Goal: Feedback & Contribution: Leave review/rating

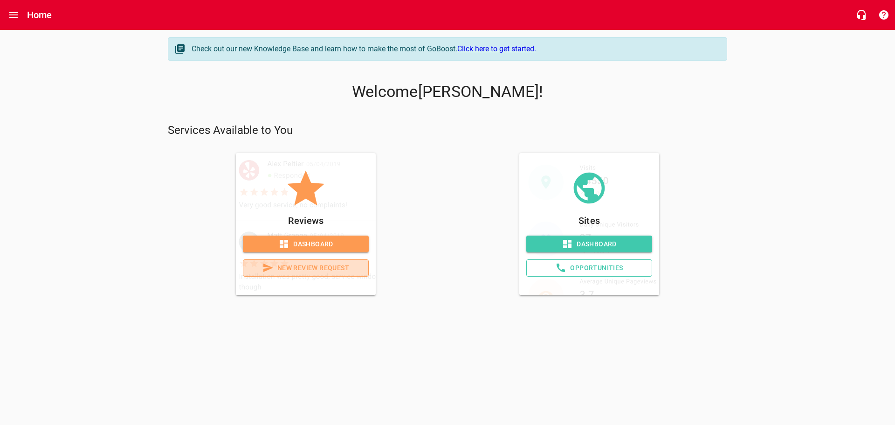
click at [338, 266] on span "New Review Request" at bounding box center [306, 268] width 110 height 12
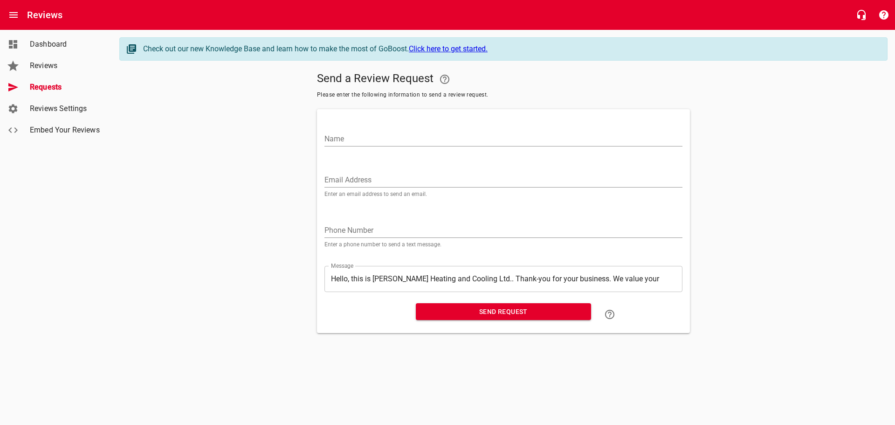
click at [346, 138] on input "Name" at bounding box center [503, 138] width 358 height 15
type input "[PERSON_NAME] and [PERSON_NAME]"
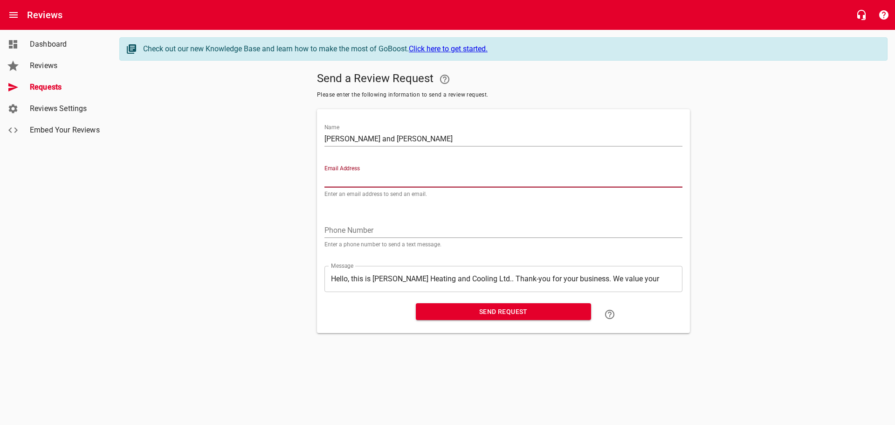
click at [338, 179] on input "Email Address" at bounding box center [503, 179] width 358 height 15
paste input "[EMAIL_ADDRESS][DOMAIN_NAME]"
type input "[EMAIL_ADDRESS][DOMAIN_NAME]"
click at [347, 227] on input "tel" at bounding box center [503, 230] width 358 height 15
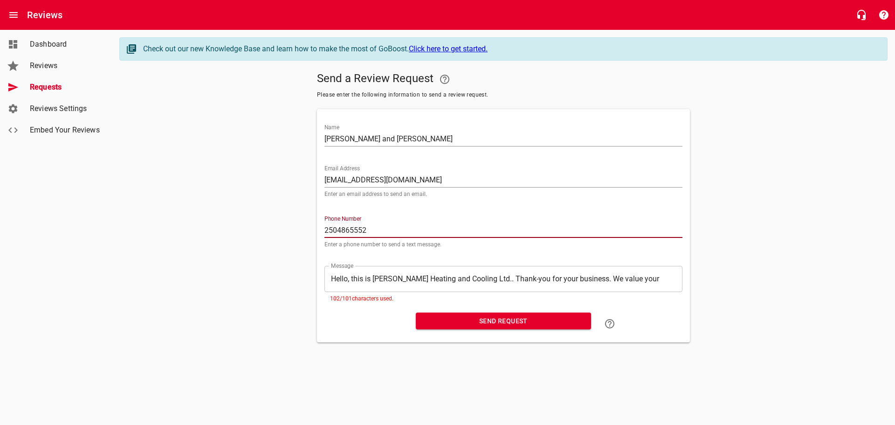
type input "2504865552"
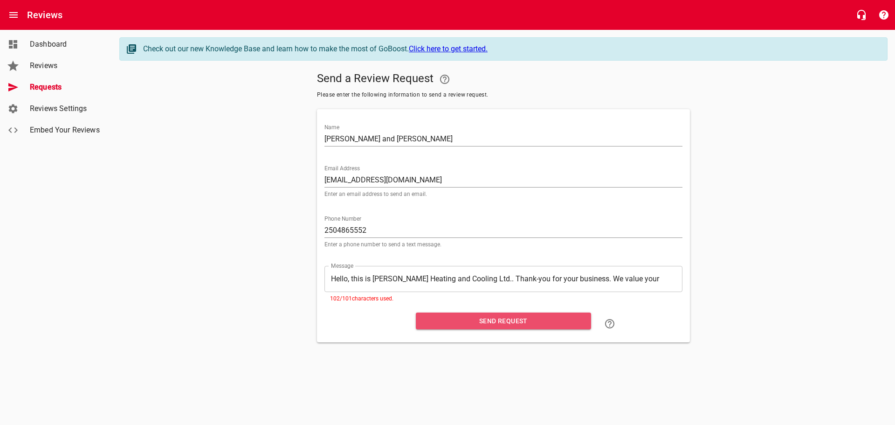
click at [510, 320] on span "Send Request" at bounding box center [503, 321] width 160 height 12
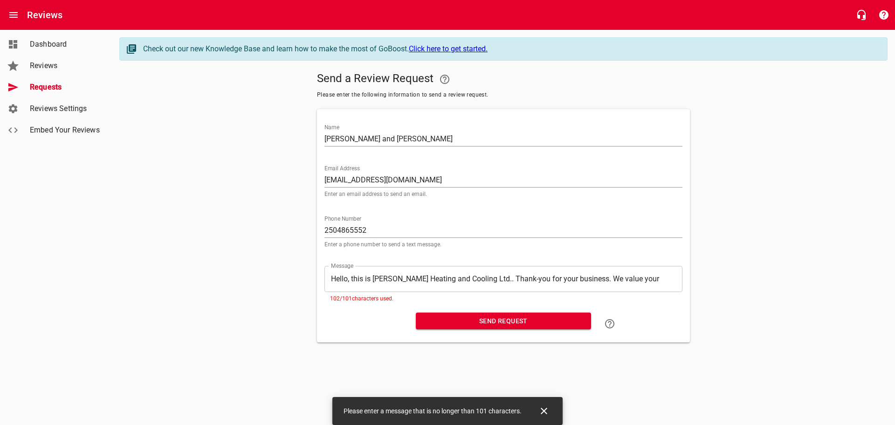
click at [510, 319] on span "Send Request" at bounding box center [503, 321] width 160 height 12
click at [463, 169] on div "Email Address [EMAIL_ADDRESS][DOMAIN_NAME] Enter an email address to send an em…" at bounding box center [503, 181] width 358 height 32
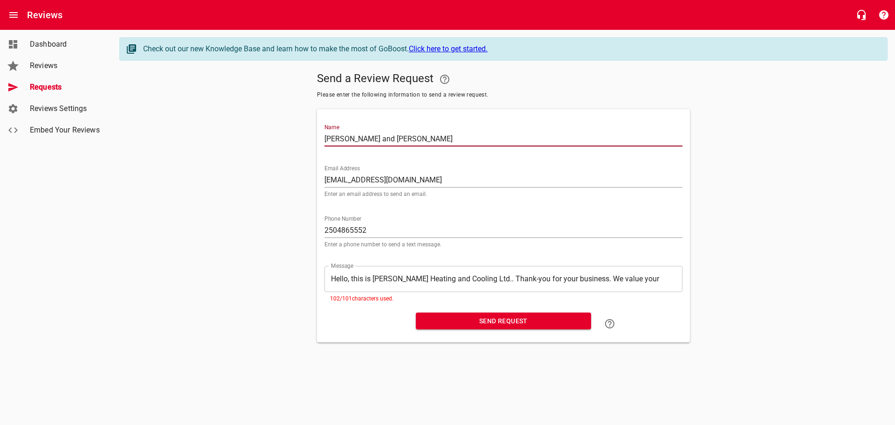
drag, startPoint x: 358, startPoint y: 136, endPoint x: 346, endPoint y: 138, distance: 11.9
click at [346, 138] on input "[PERSON_NAME] and [PERSON_NAME]" at bounding box center [503, 138] width 358 height 15
type input "[PERSON_NAME] & [PERSON_NAME]"
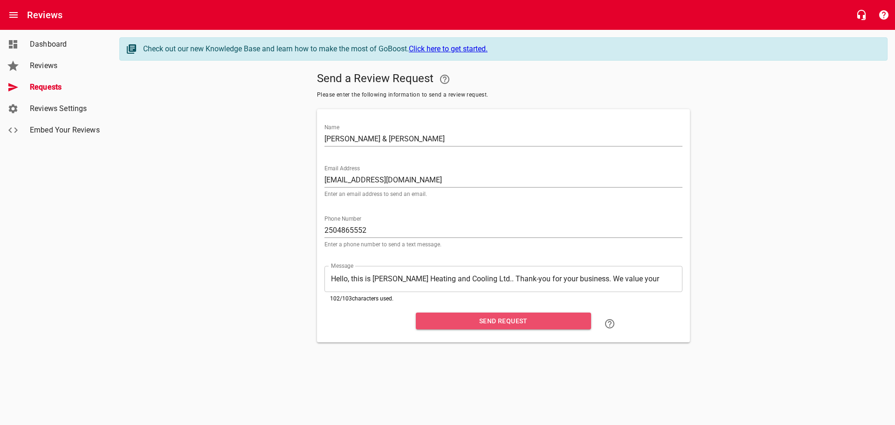
click at [453, 317] on span "Send Request" at bounding box center [503, 321] width 160 height 12
